Goal: Task Accomplishment & Management: Manage account settings

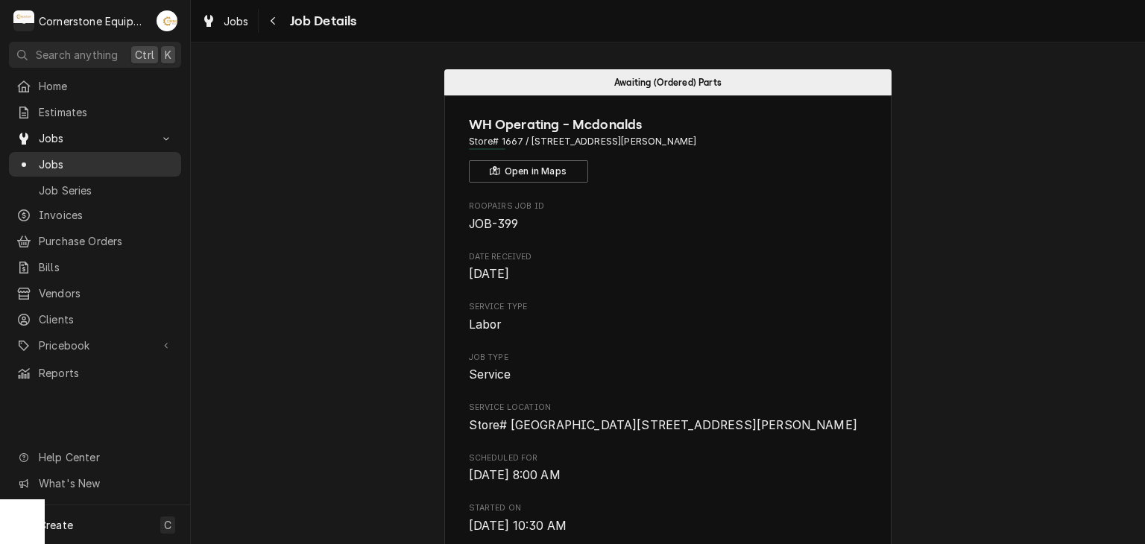
click at [116, 163] on span "Jobs" at bounding box center [106, 165] width 135 height 16
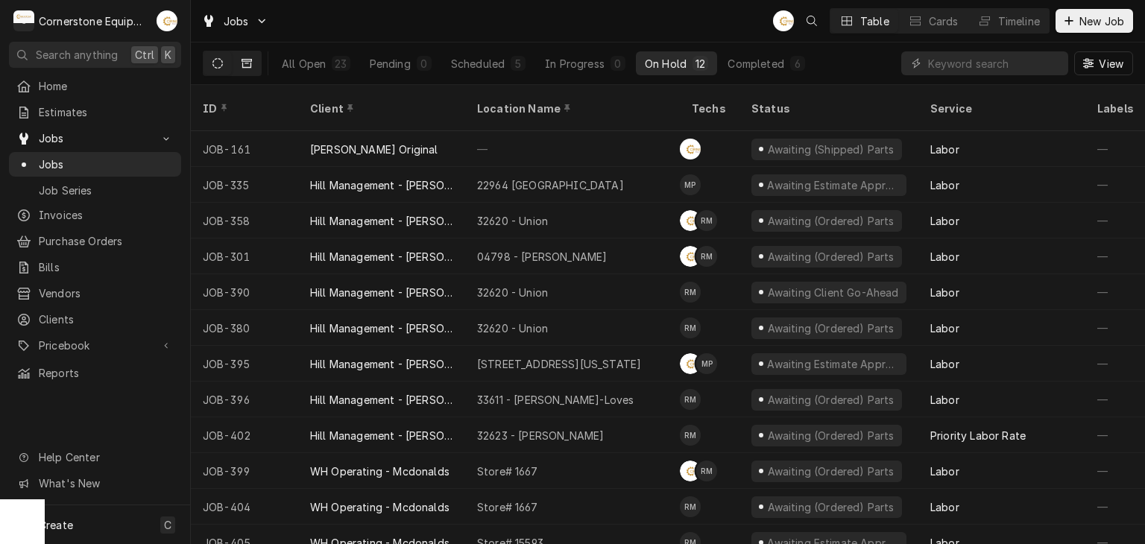
click at [252, 66] on button "Dynamic Content Wrapper" at bounding box center [247, 63] width 28 height 24
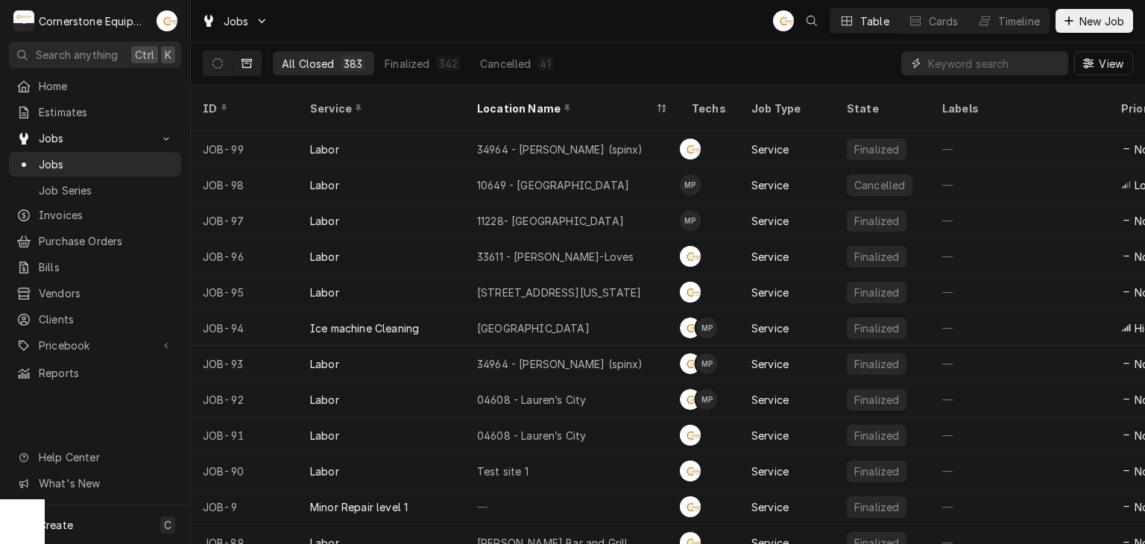
click at [937, 60] on input "Dynamic Content Wrapper" at bounding box center [994, 63] width 133 height 24
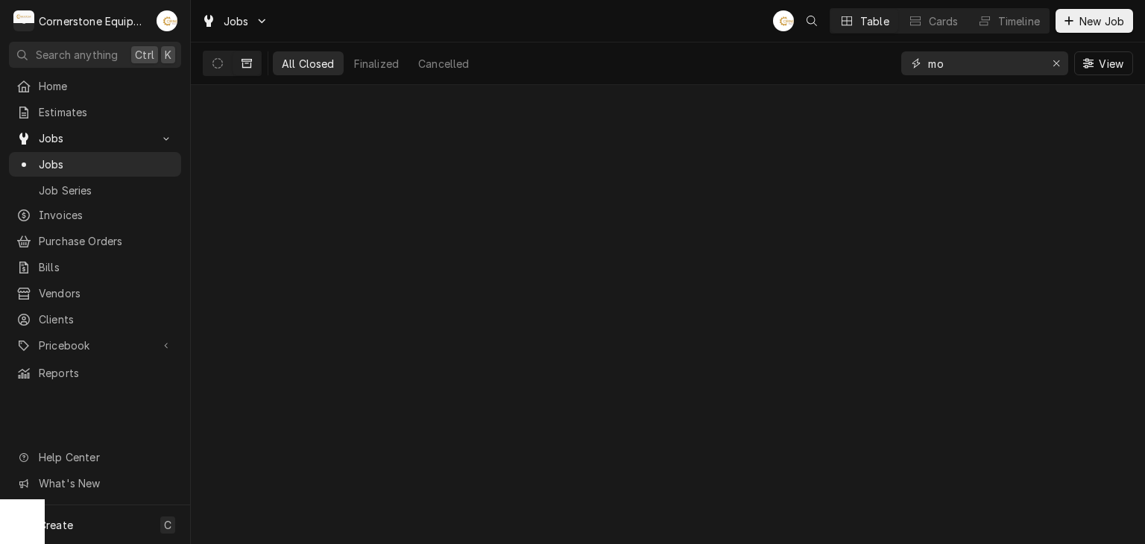
type input "m"
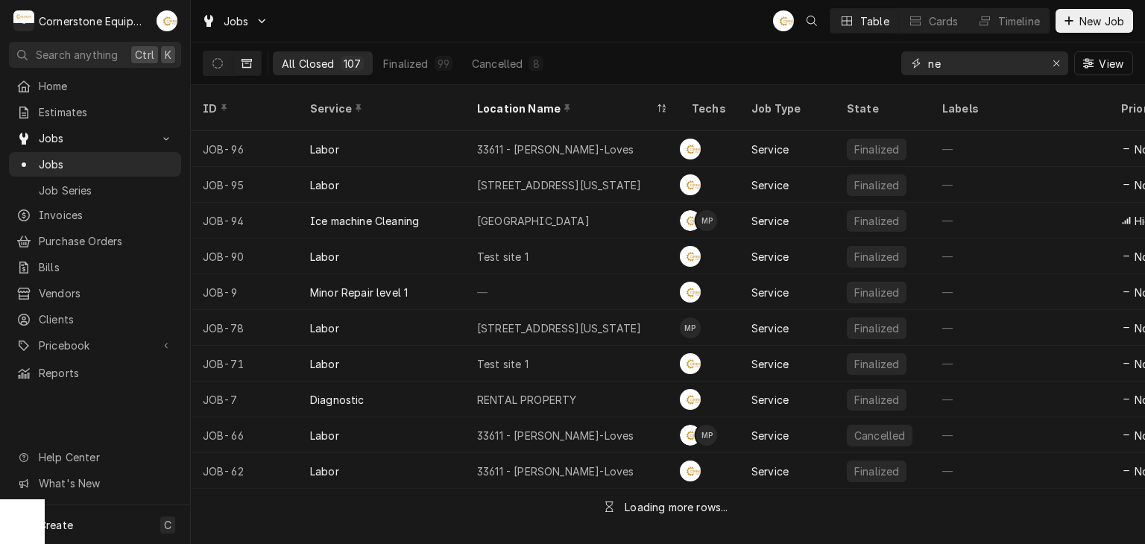
type input "n"
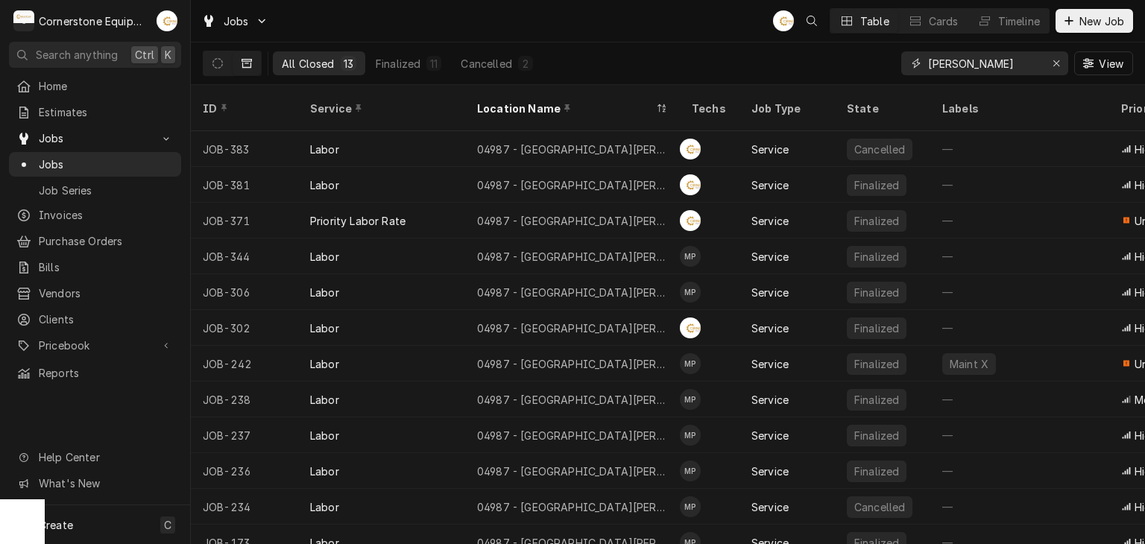
type input "wilson"
click at [670, 7] on div "Jobs AB Table Cards Timeline New Job" at bounding box center [668, 21] width 954 height 42
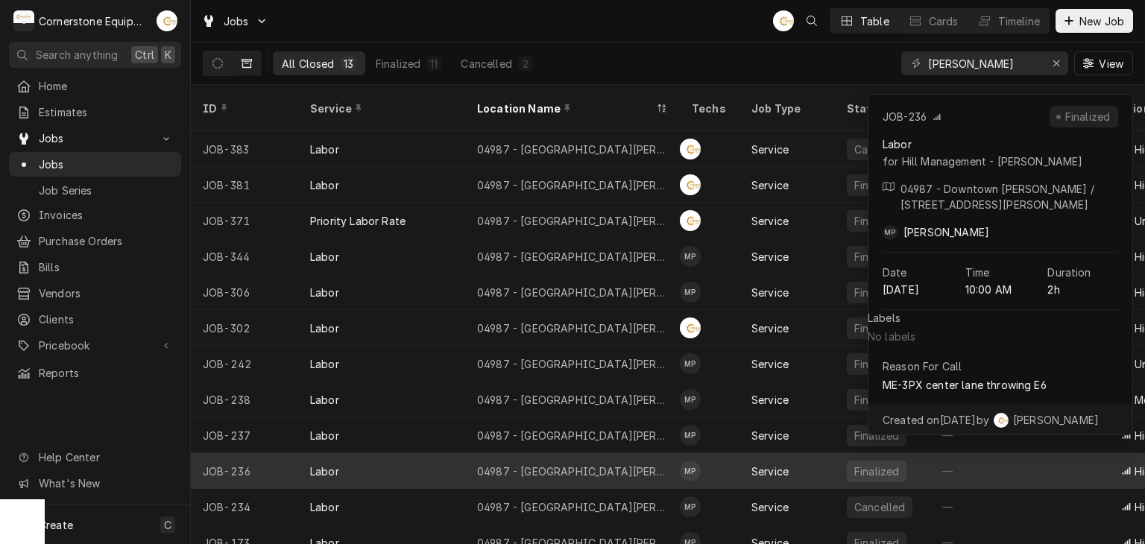
scroll to position [45, 0]
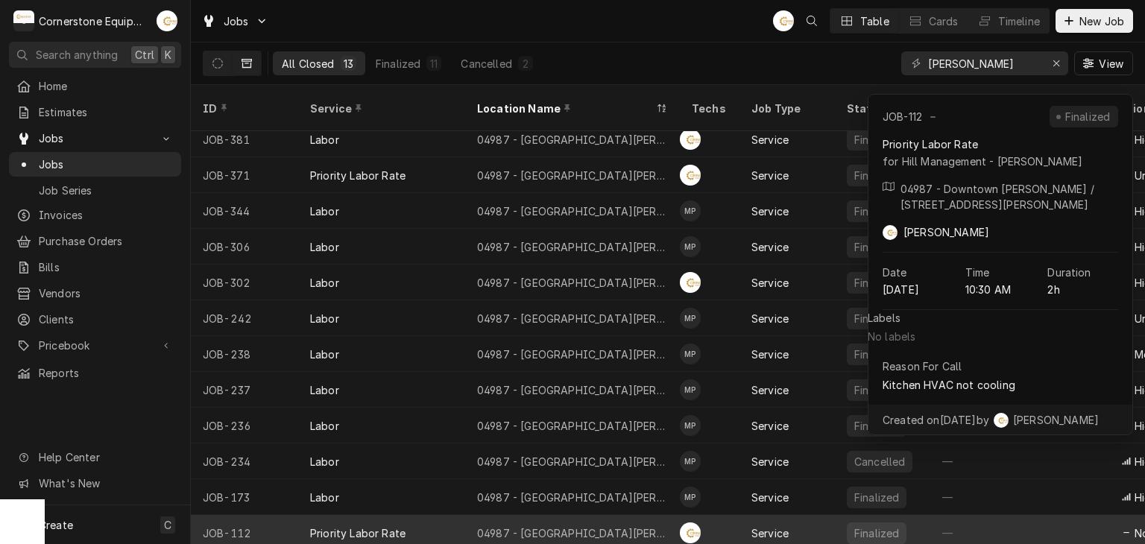
click at [609, 526] on div "04987 - Downtown Newberry" at bounding box center [572, 534] width 191 height 16
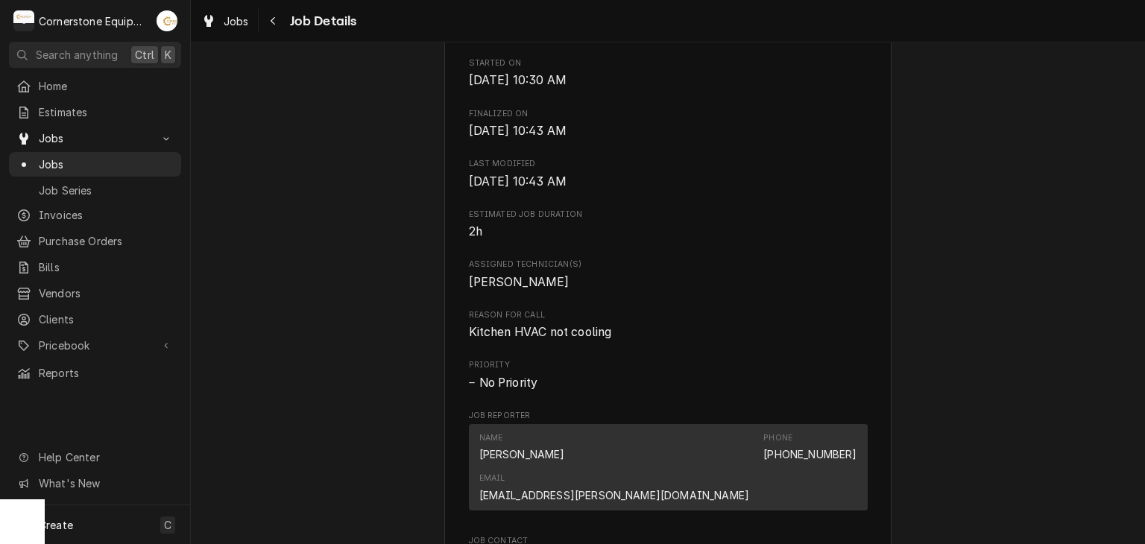
scroll to position [1059, 0]
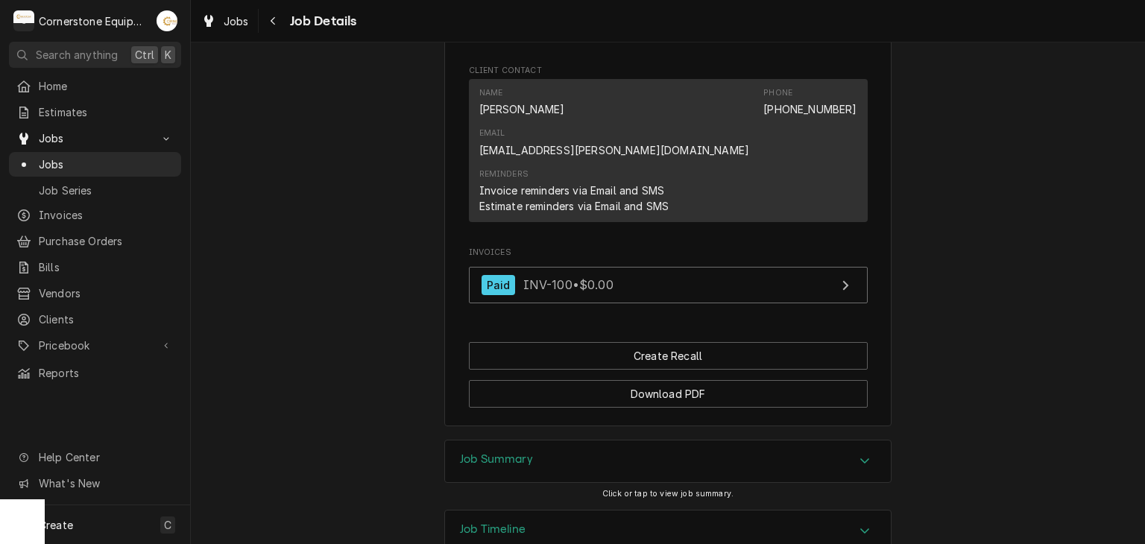
click at [606, 441] on div "Job Summary" at bounding box center [668, 462] width 446 height 42
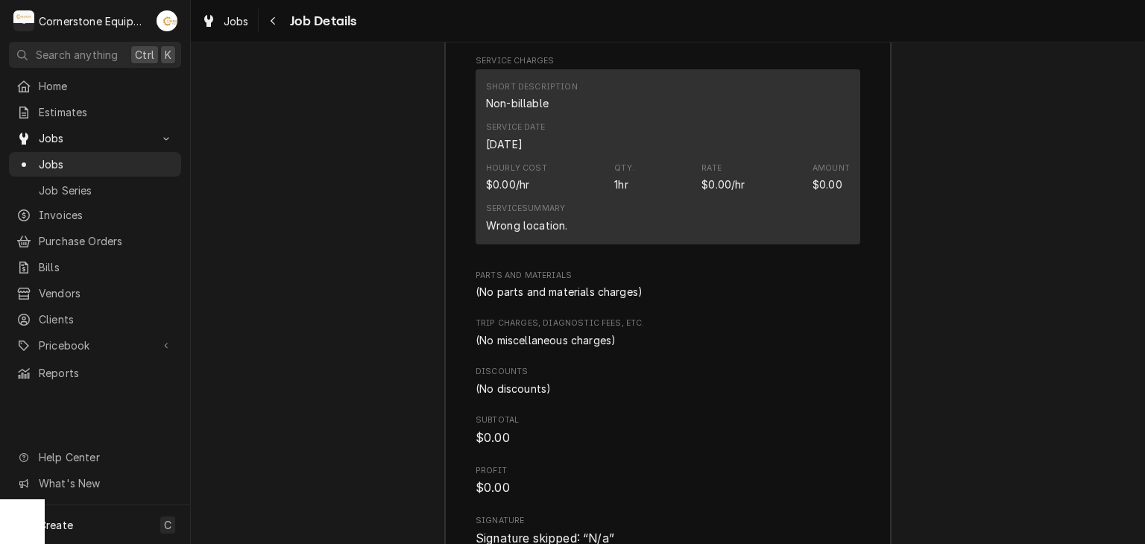
scroll to position [1789, 0]
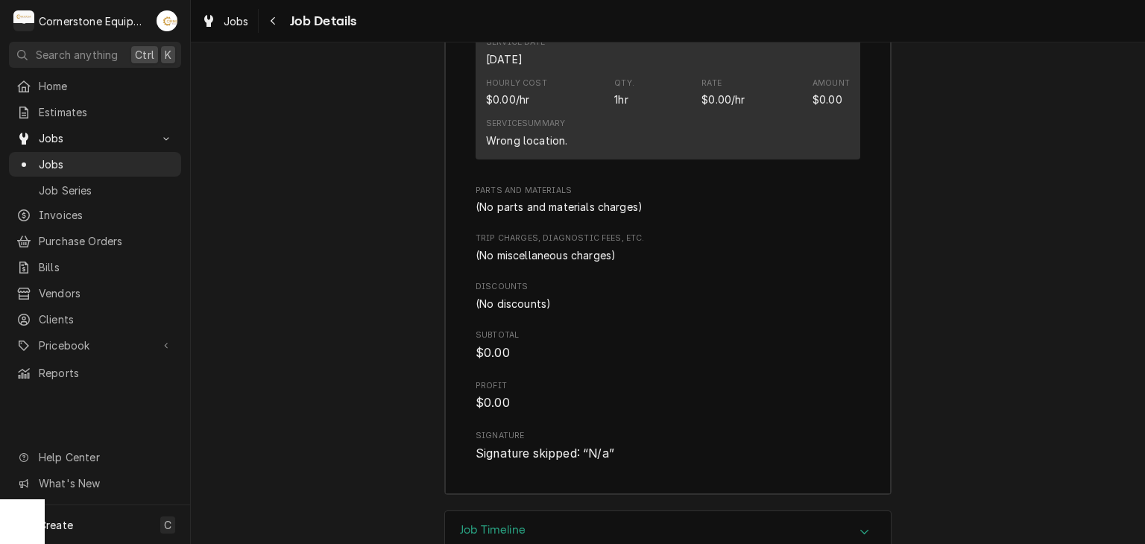
click at [255, 22] on div "Jobs Job Details" at bounding box center [275, 21] width 161 height 25
click at [262, 20] on button "Navigate back" at bounding box center [274, 21] width 24 height 24
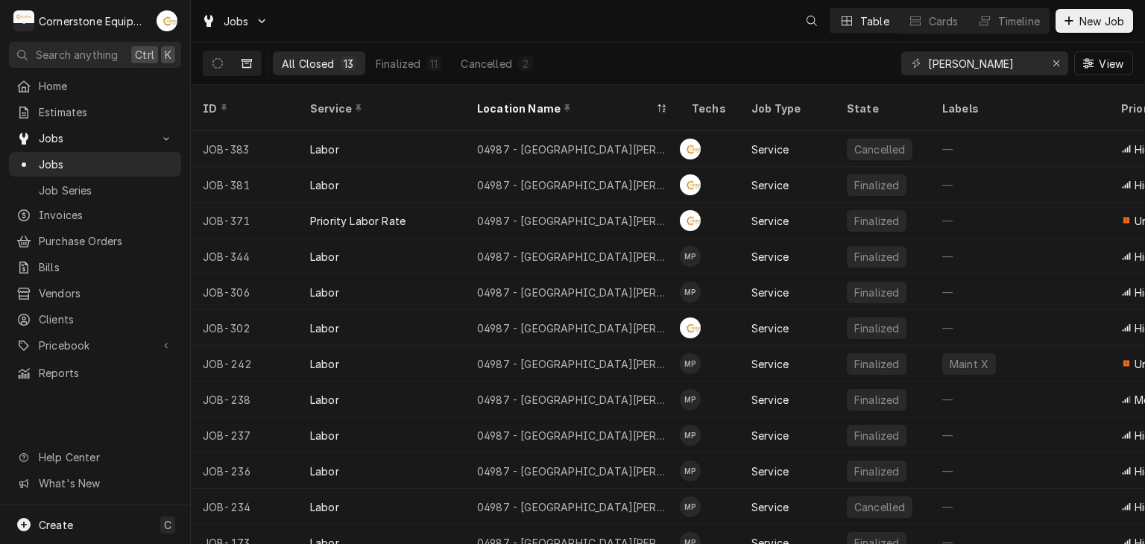
scroll to position [45, 0]
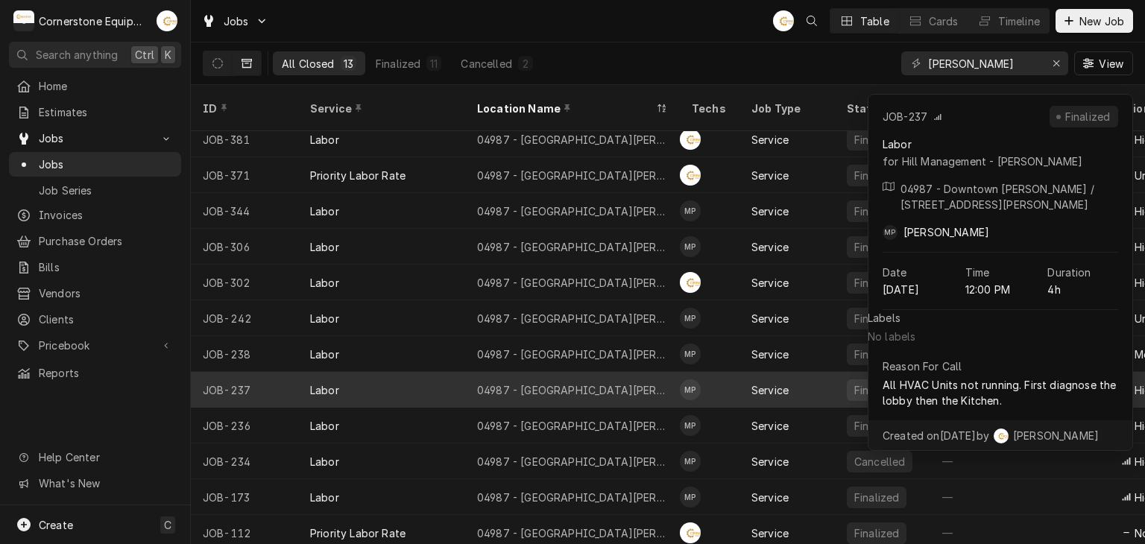
click at [731, 372] on td "MP" at bounding box center [710, 390] width 60 height 36
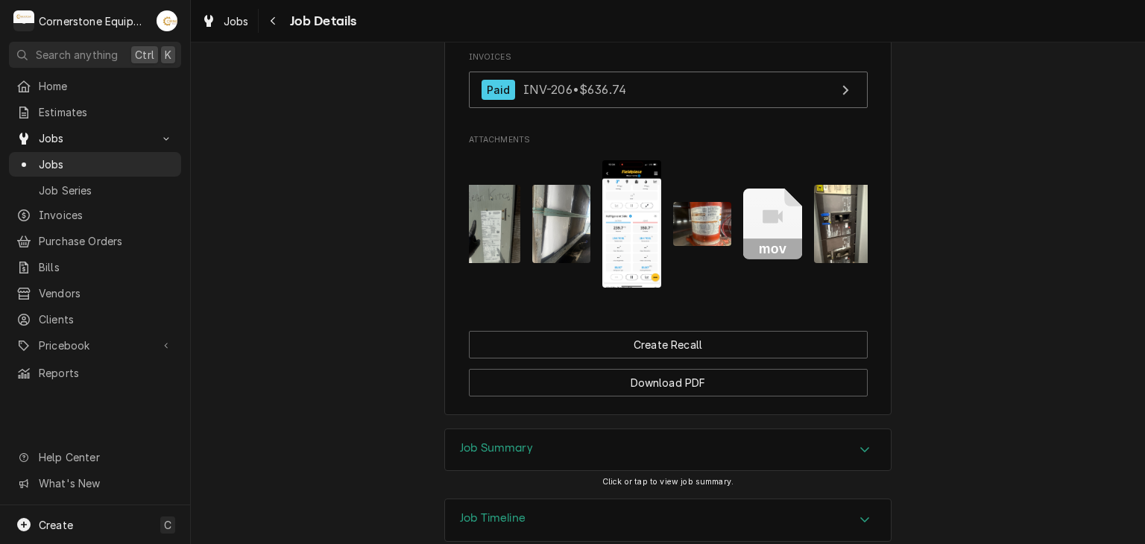
scroll to position [0, 235]
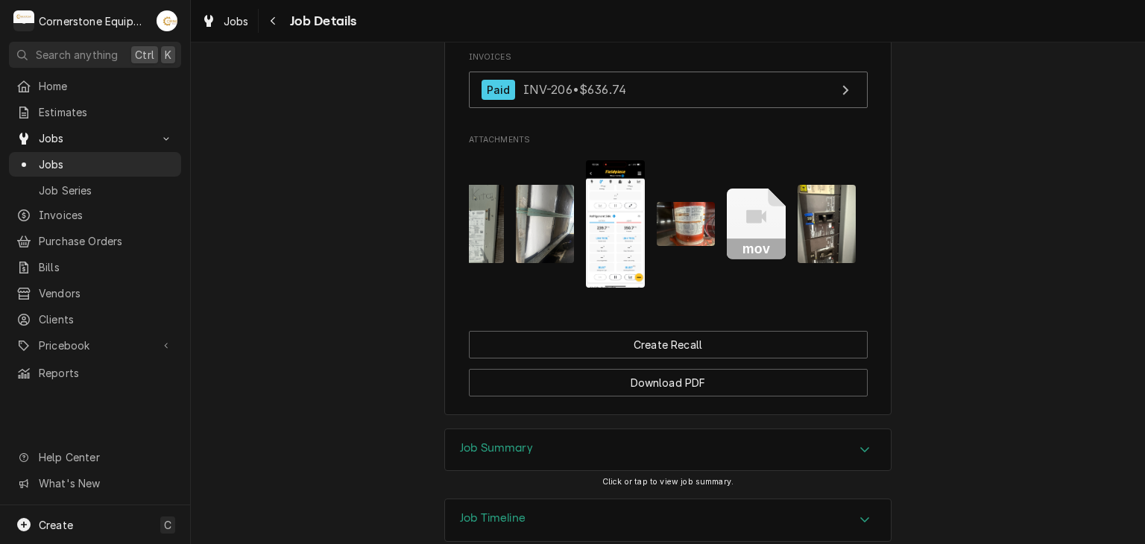
click at [687, 202] on img "Attachments" at bounding box center [686, 224] width 59 height 44
